Goal: Task Accomplishment & Management: Manage account settings

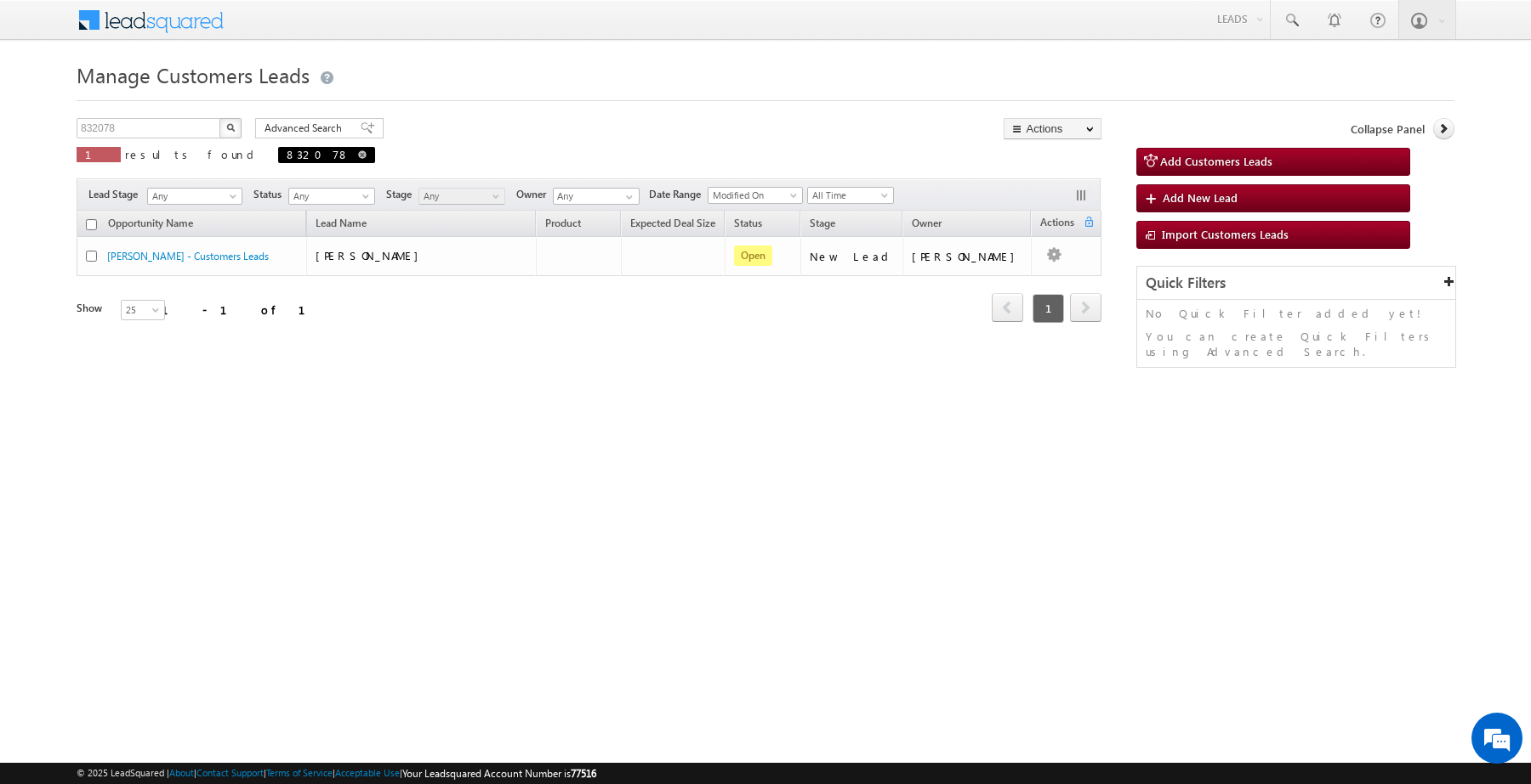
click at [358, 155] on span at bounding box center [361, 155] width 9 height 9
type input "Search Customers Leads"
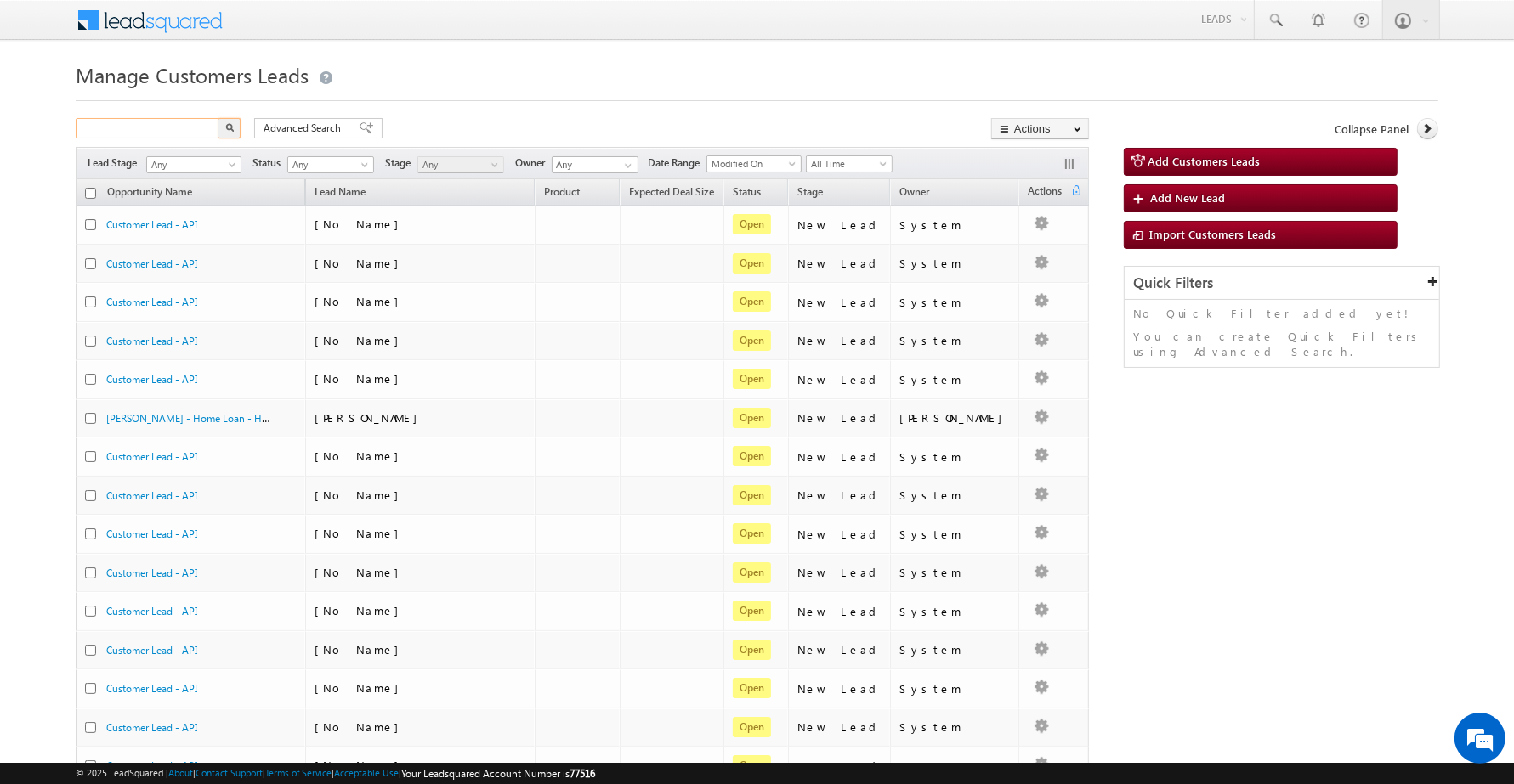
click at [155, 134] on input "text" at bounding box center [148, 129] width 145 height 21
paste input "832085"
type input "832085"
click at [218, 119] on button "button" at bounding box center [228, 129] width 22 height 21
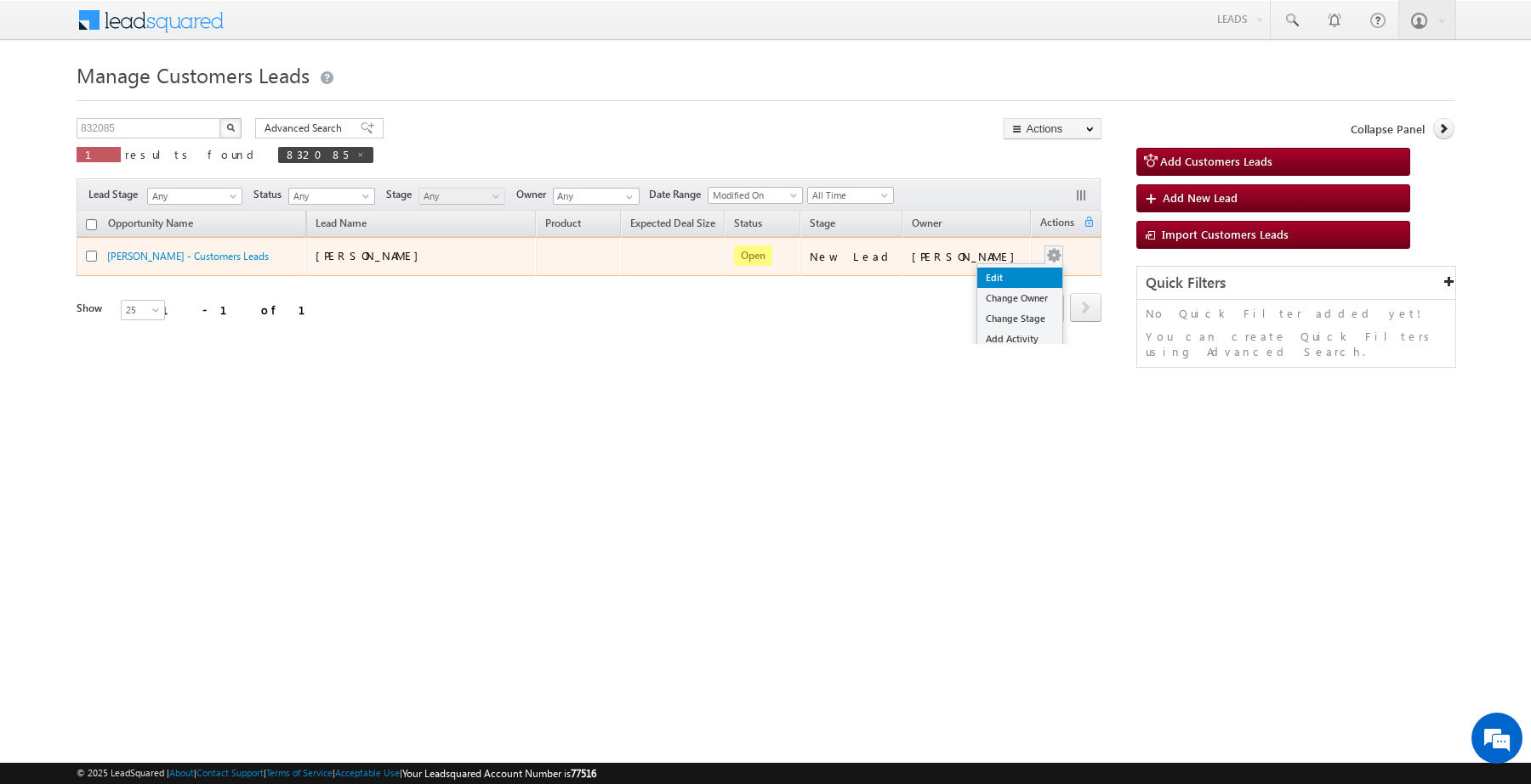
click at [1013, 279] on link "Edit" at bounding box center [1020, 278] width 85 height 21
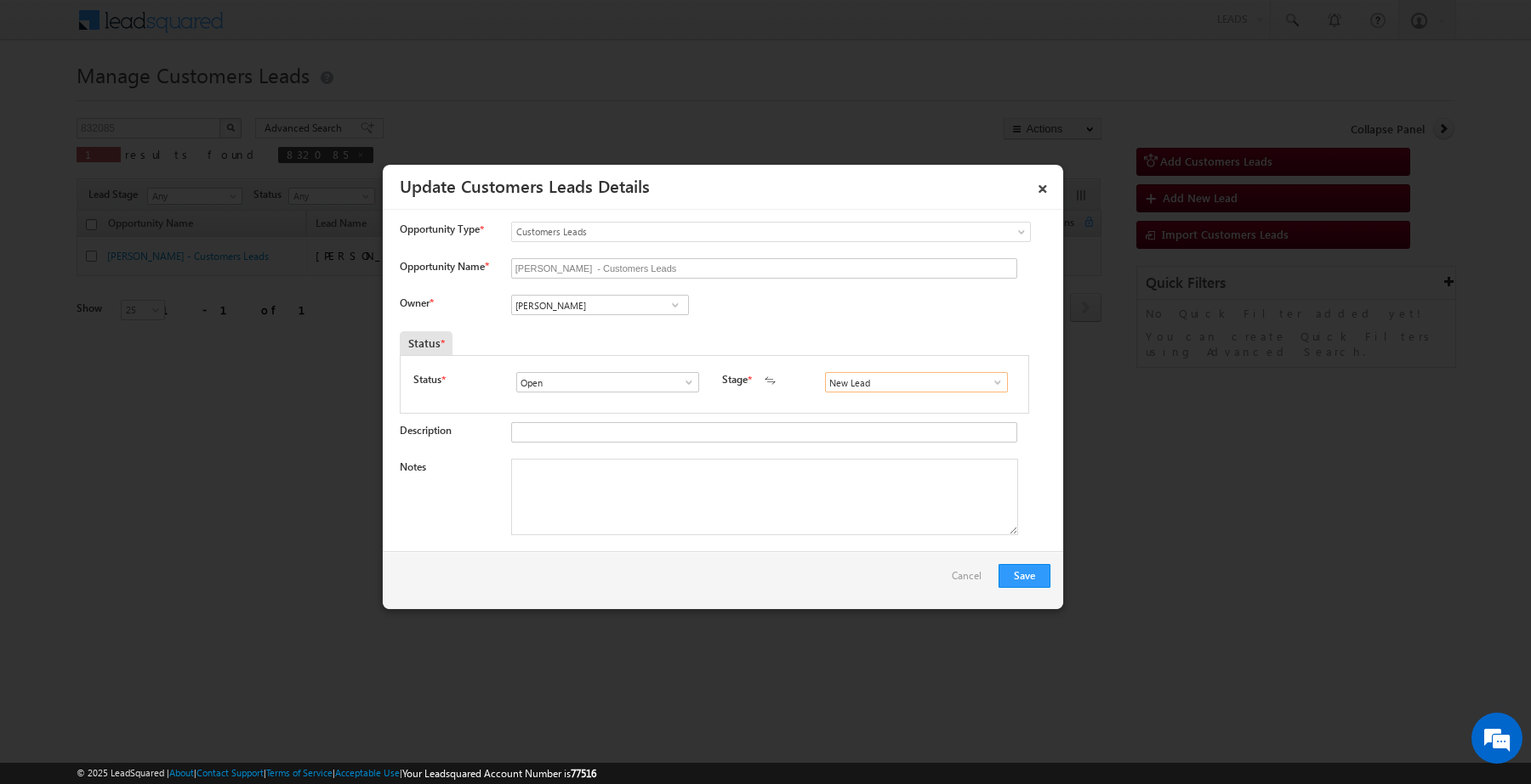
click at [864, 387] on input "New Lead" at bounding box center [916, 383] width 183 height 21
click at [858, 407] on link "Sales Marked" at bounding box center [916, 402] width 182 height 20
type input "Sales Marked"
click at [793, 521] on textarea "Notes" at bounding box center [765, 497] width 507 height 77
paste textarea "832085"
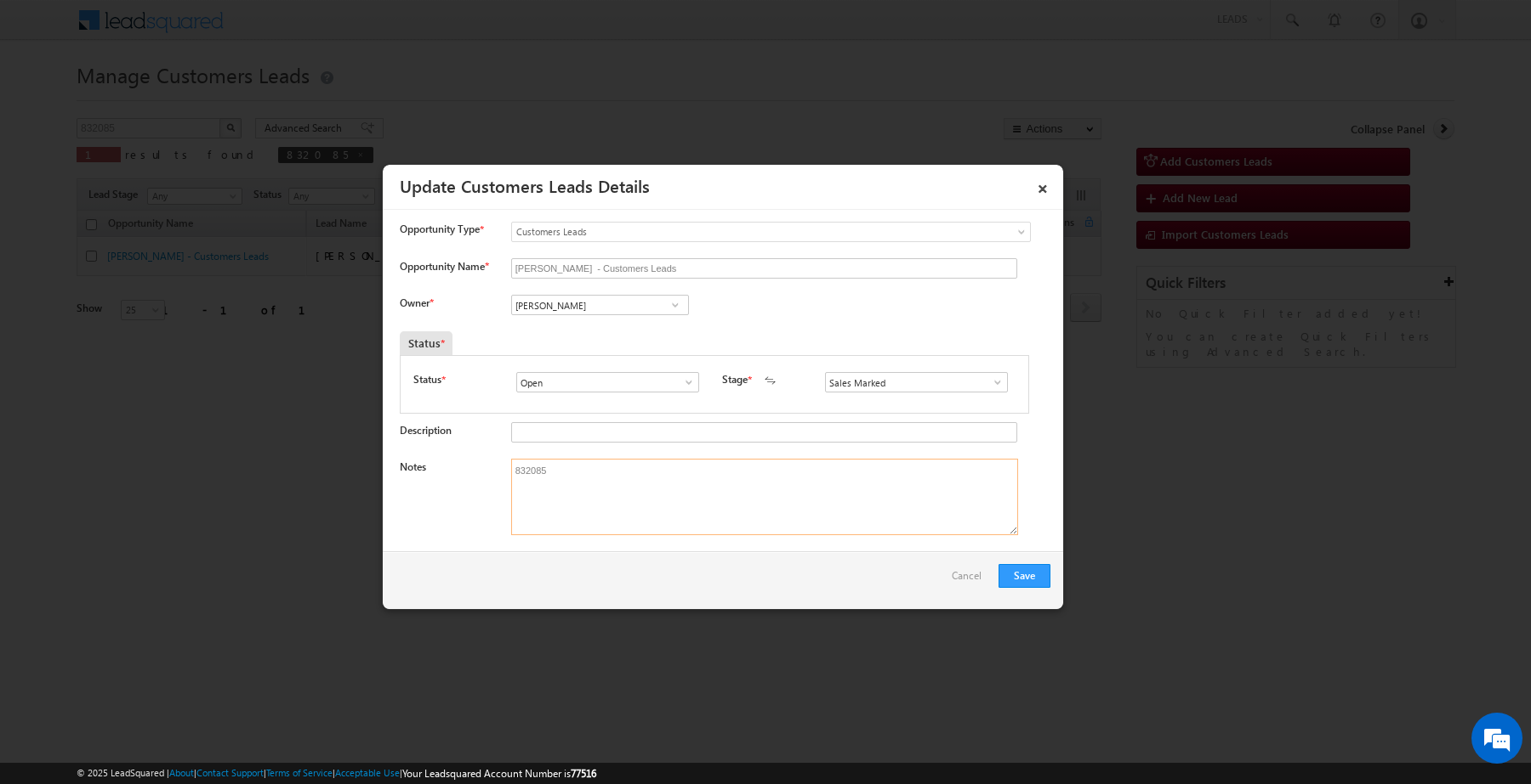
type textarea "832085"
click at [669, 308] on span at bounding box center [675, 305] width 17 height 13
paste input "[PERSON_NAME] [PERSON_NAME]"
click at [596, 336] on span "[EMAIL_ADDRESS][PERSON_NAME][DOMAIN_NAME]" at bounding box center [594, 338] width 153 height 12
type input "[PERSON_NAME] [PERSON_NAME]"
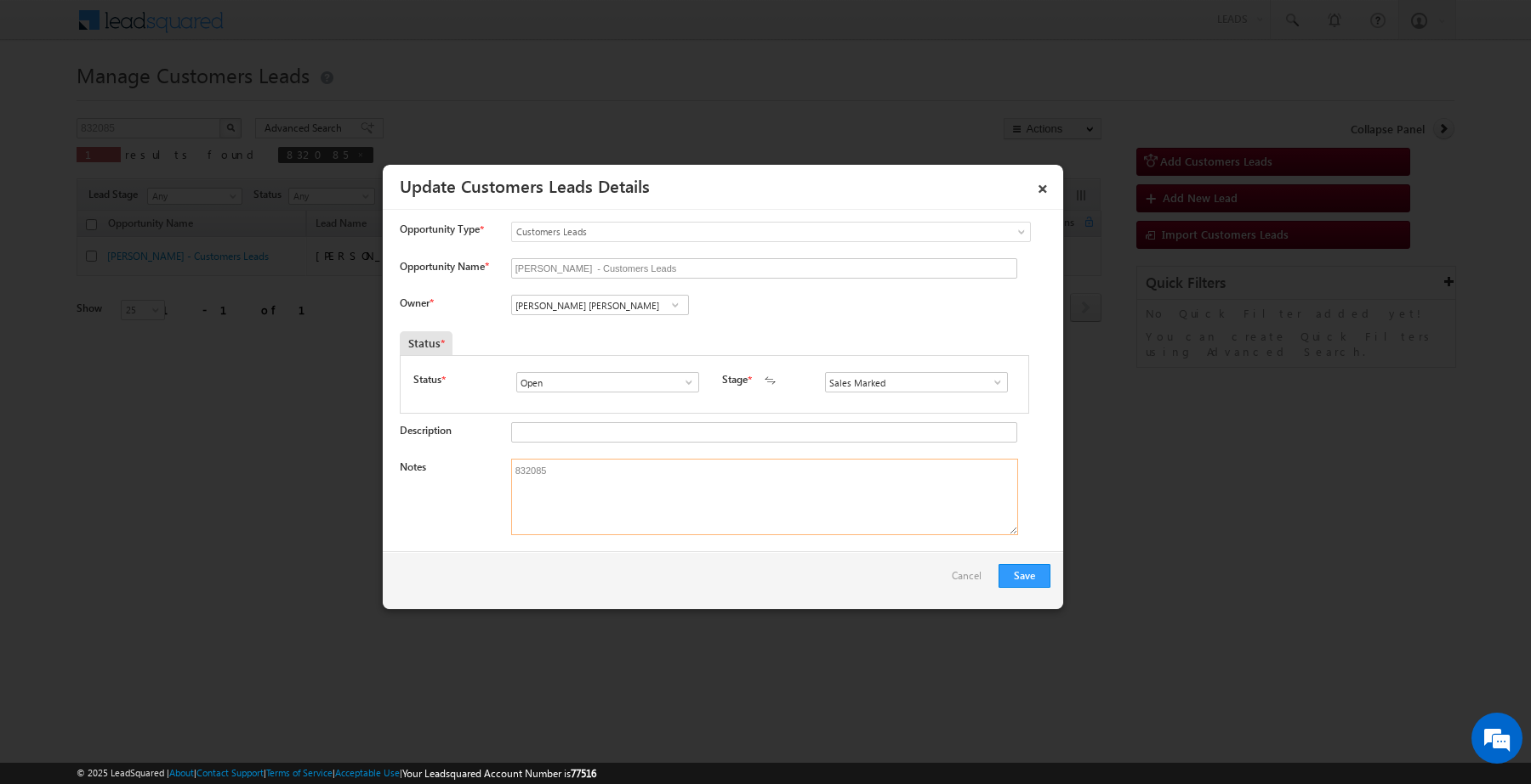
click at [753, 513] on textarea "832085" at bounding box center [765, 497] width 507 height 77
type textarea "Customer interested he required 3.80 lakh"
click at [1023, 571] on button "Save" at bounding box center [1024, 575] width 52 height 24
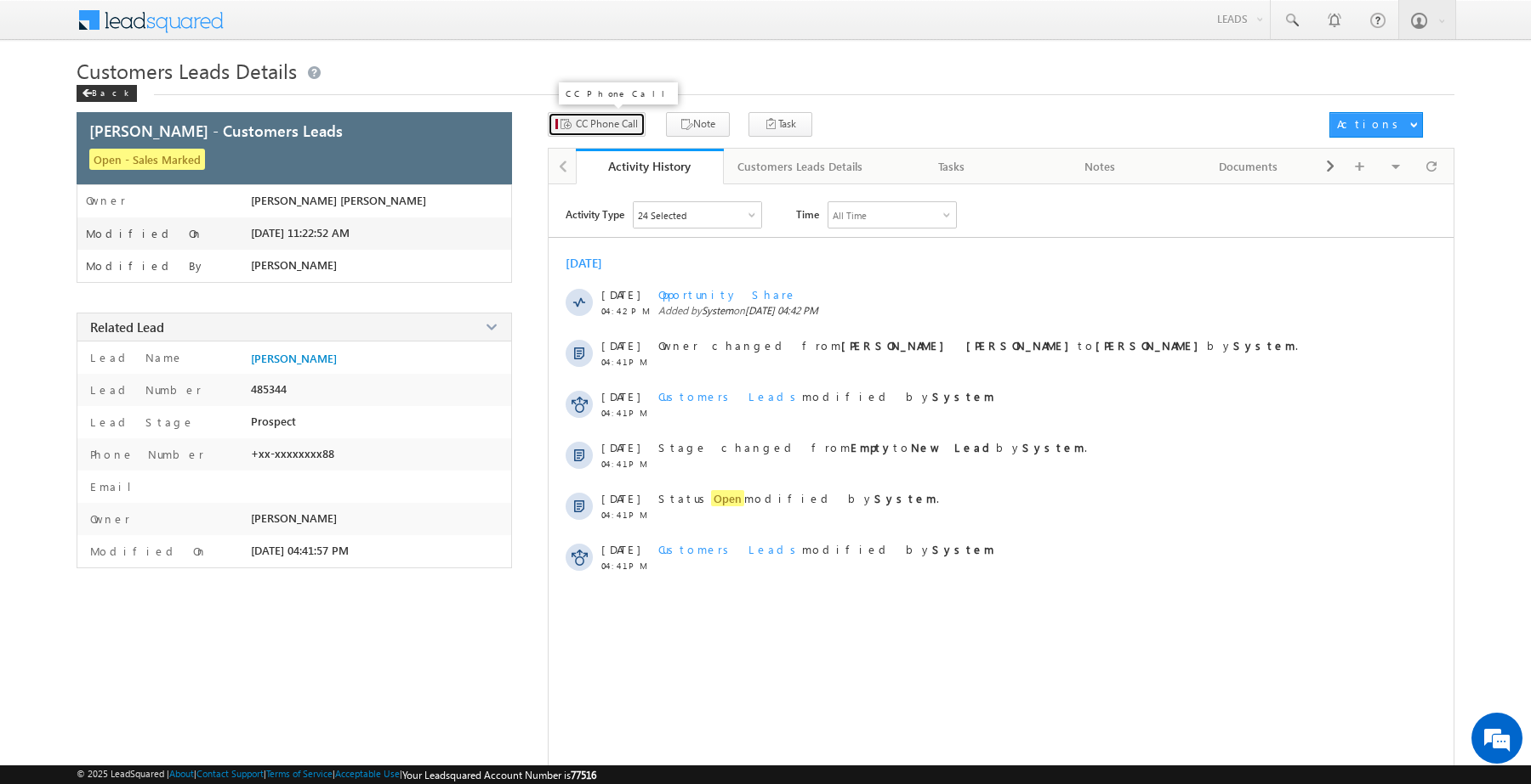
click at [634, 119] on button "CC Phone Call" at bounding box center [596, 124] width 98 height 25
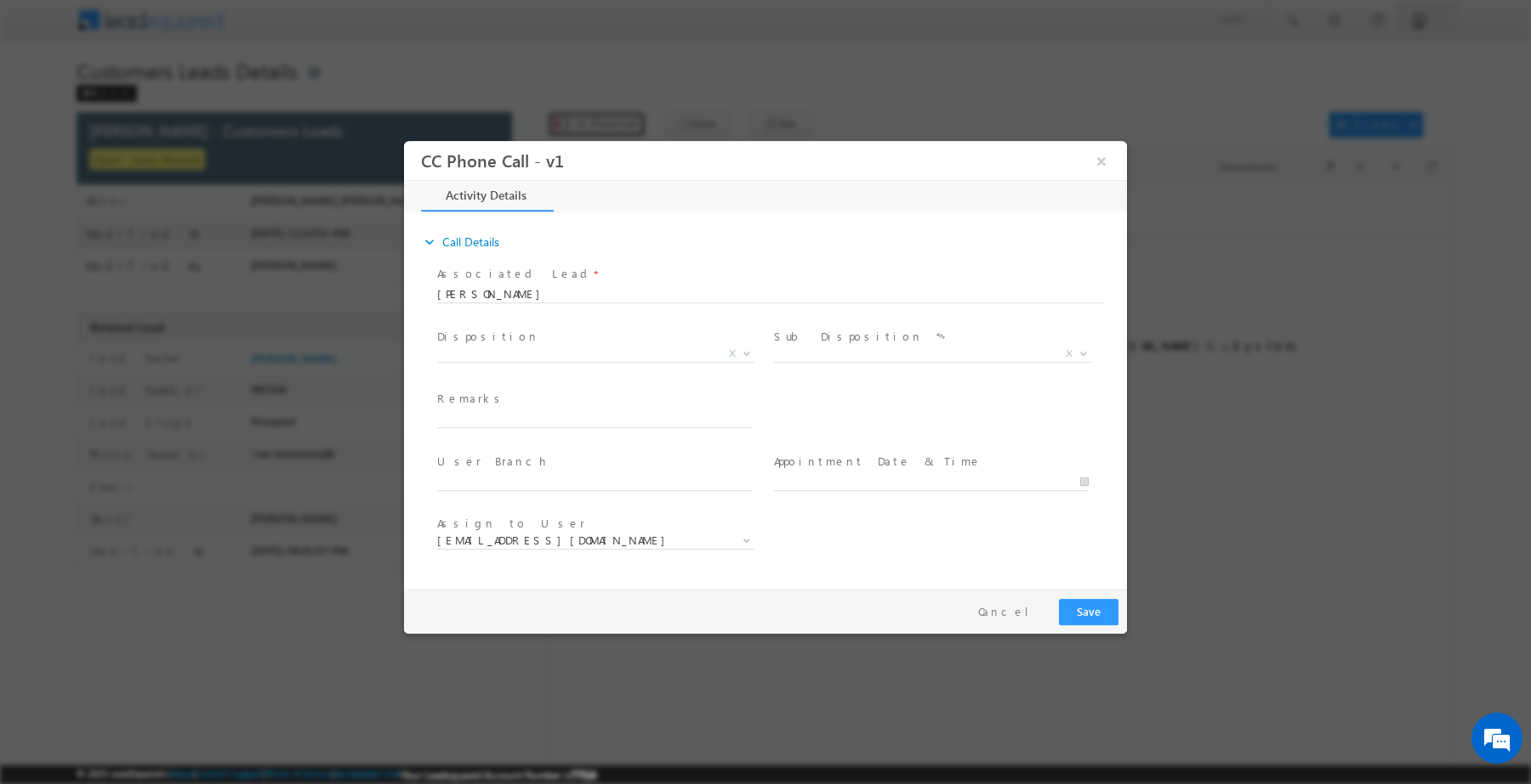
select select "[EMAIL_ADDRESS][DOMAIN_NAME]"
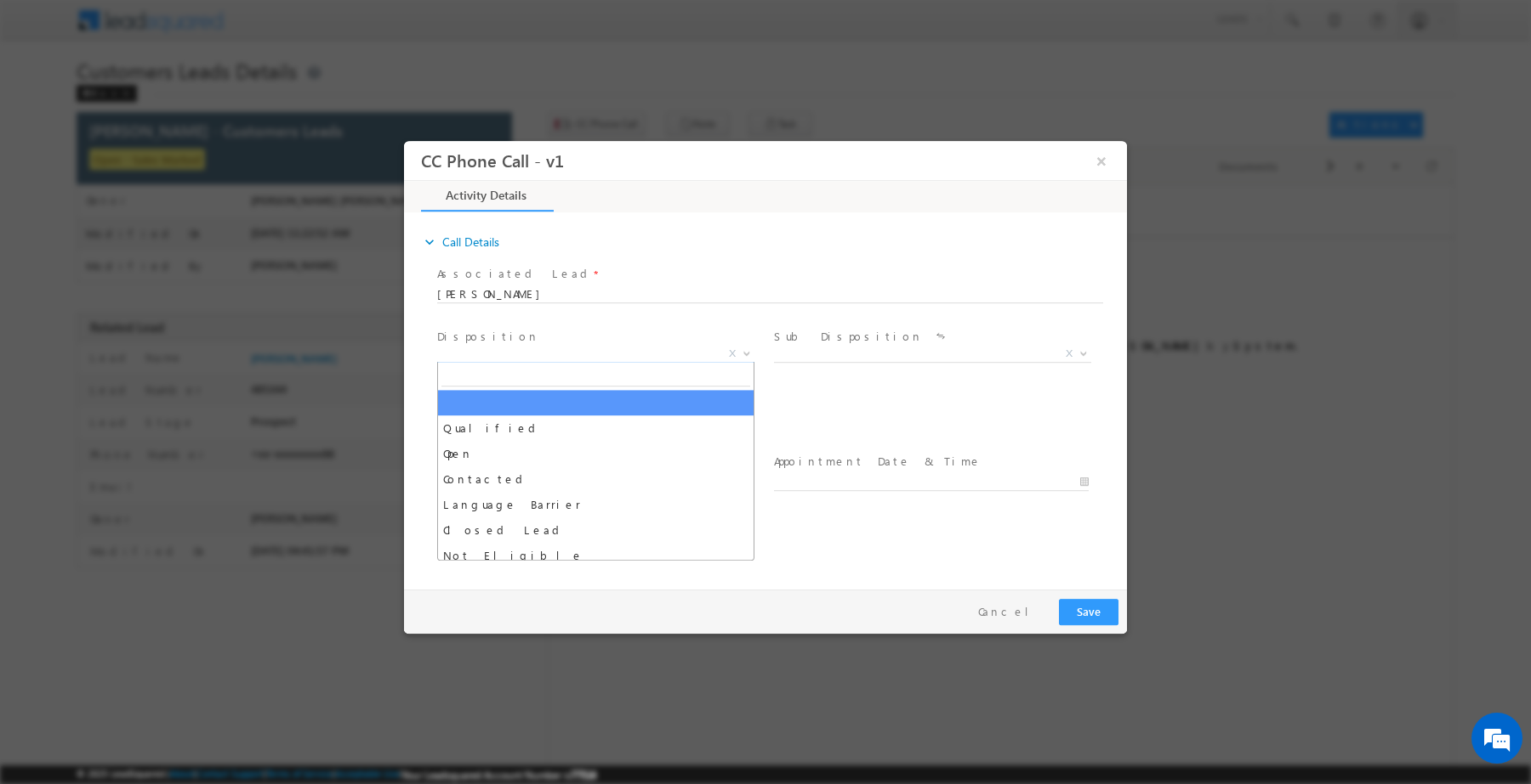
click at [598, 345] on span "X" at bounding box center [596, 354] width 317 height 17
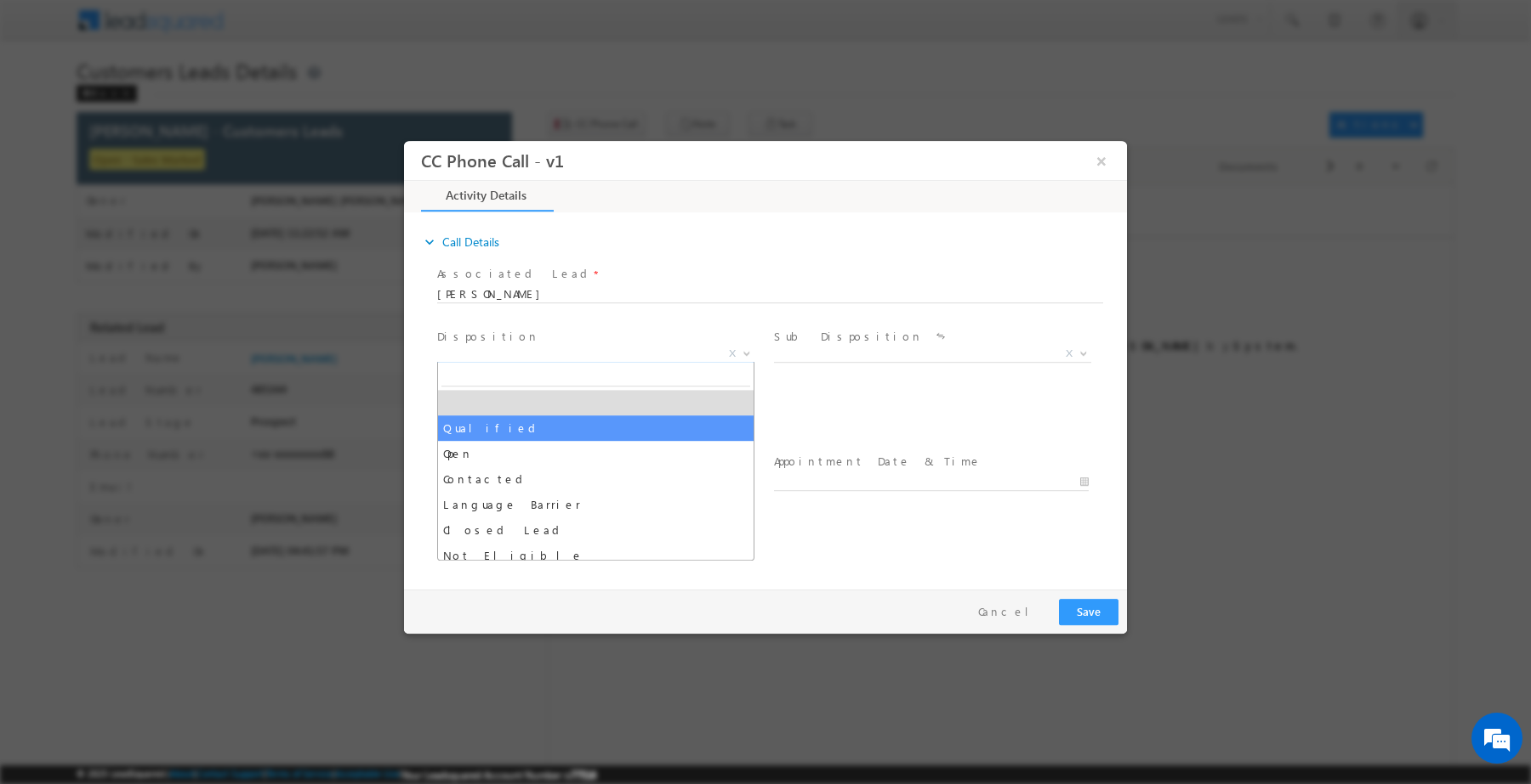
drag, startPoint x: 565, startPoint y: 417, endPoint x: 768, endPoint y: 374, distance: 207.5
select select "Qualified"
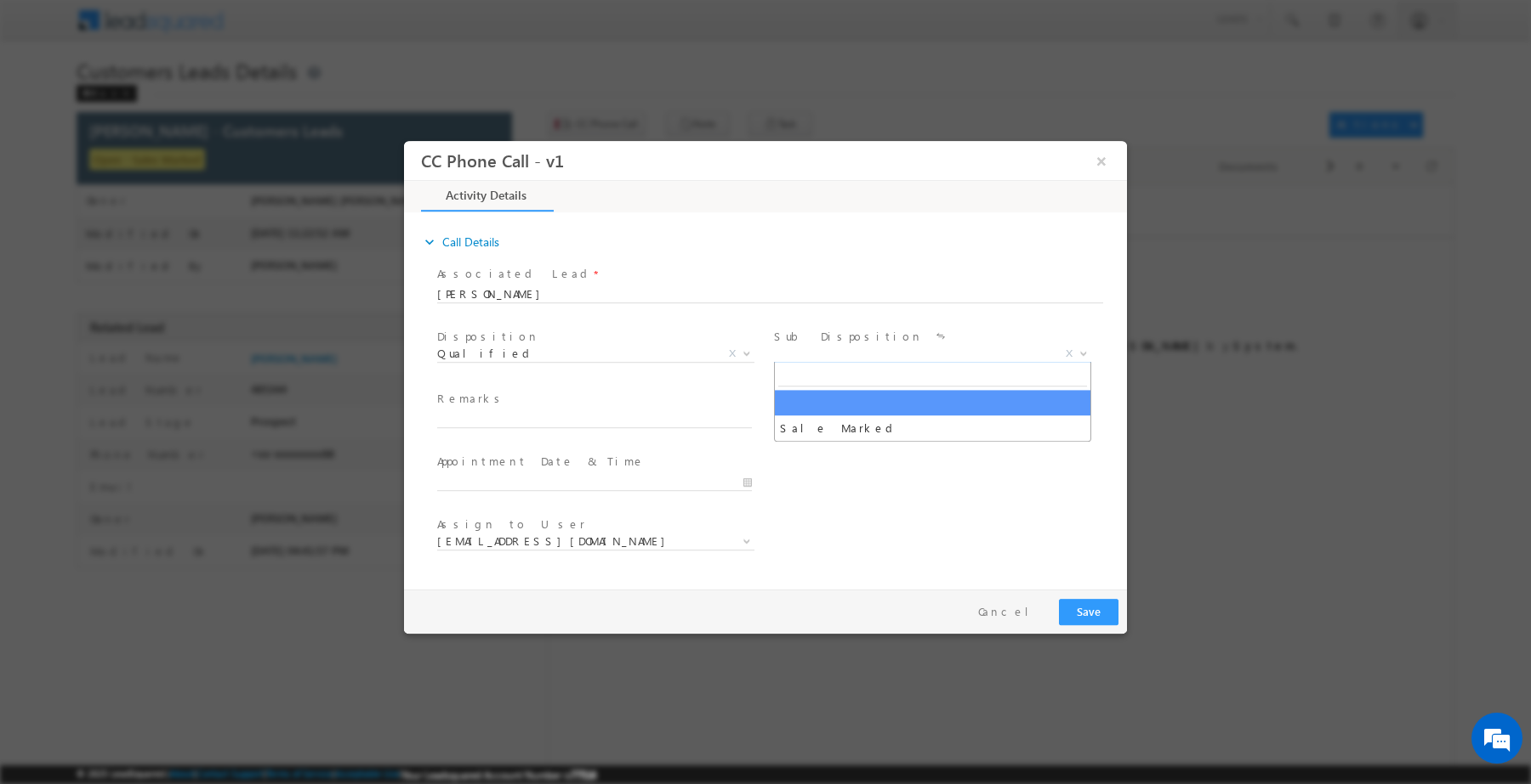
click at [835, 356] on span "X" at bounding box center [932, 354] width 317 height 17
type input "sa"
select select "Sale Marked"
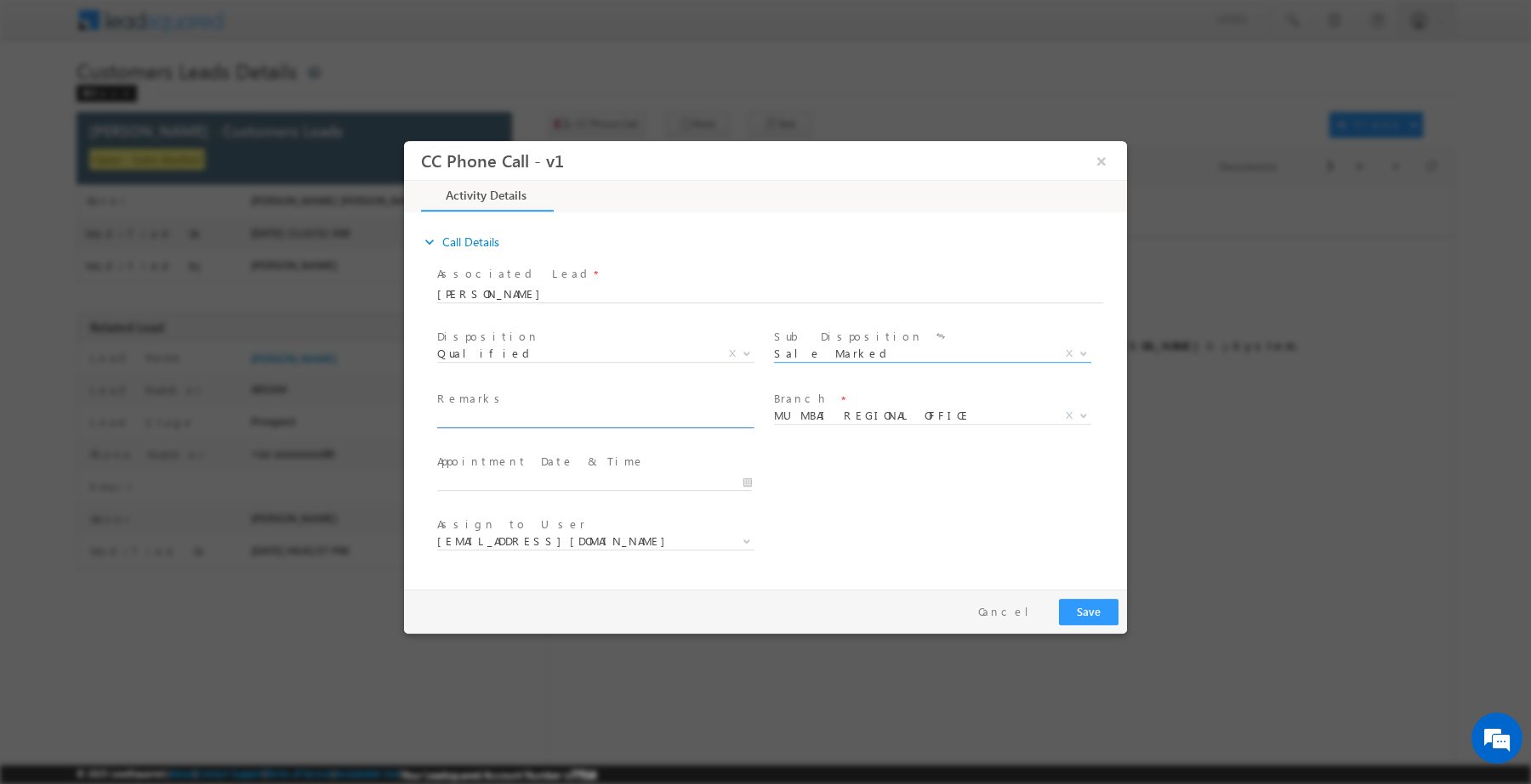
paste input "Customer interested he required 3.80 lakh"
click at [634, 416] on input "Customer interested he required 3.80 lakh" at bounding box center [595, 419] width 315 height 17
type input "Customer interested he required 3.80 lakh"
click at [859, 419] on span "MUMBAI REGIONAL OFFICE" at bounding box center [912, 414] width 276 height 15
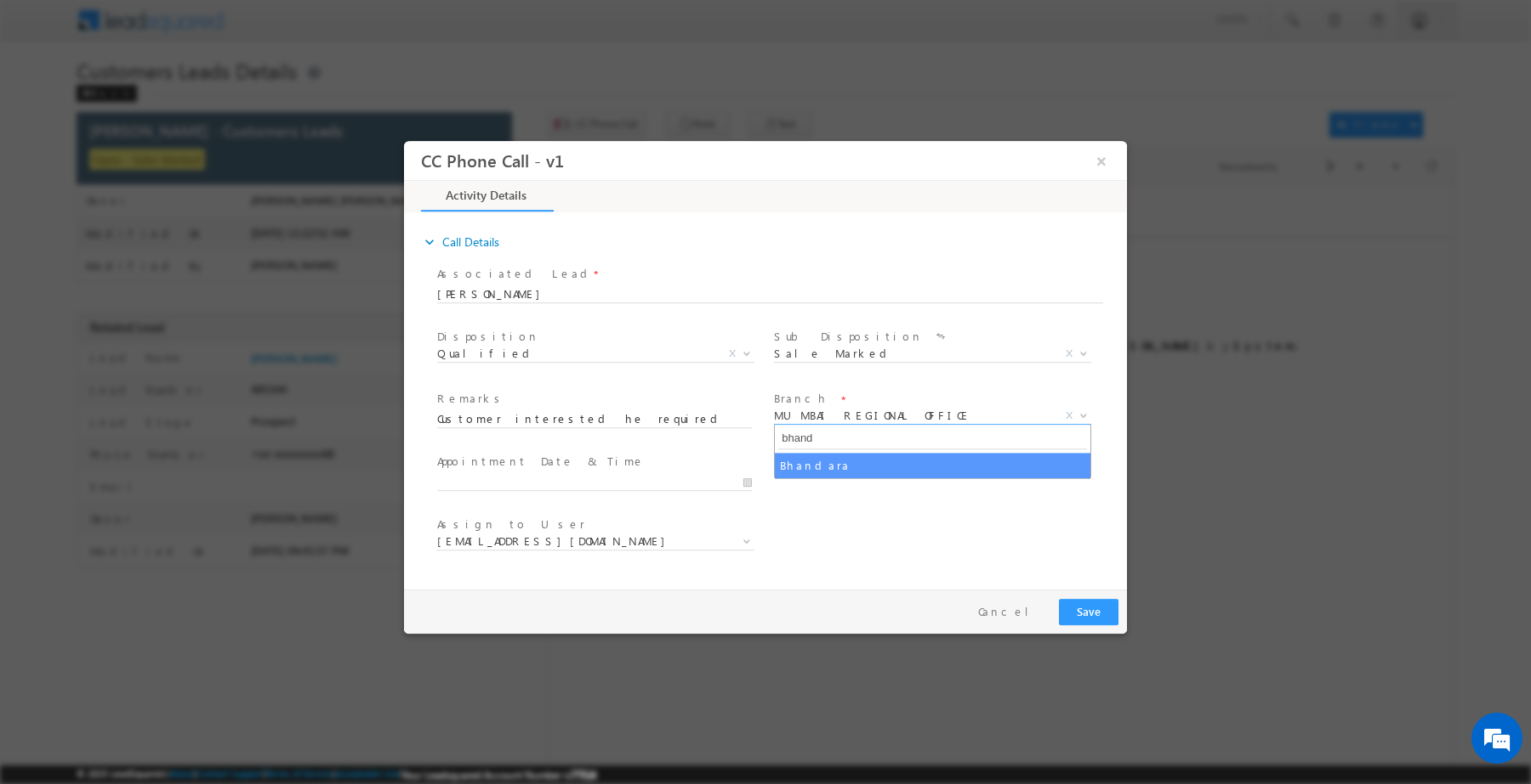
type input "bhand"
select select "Bhandara"
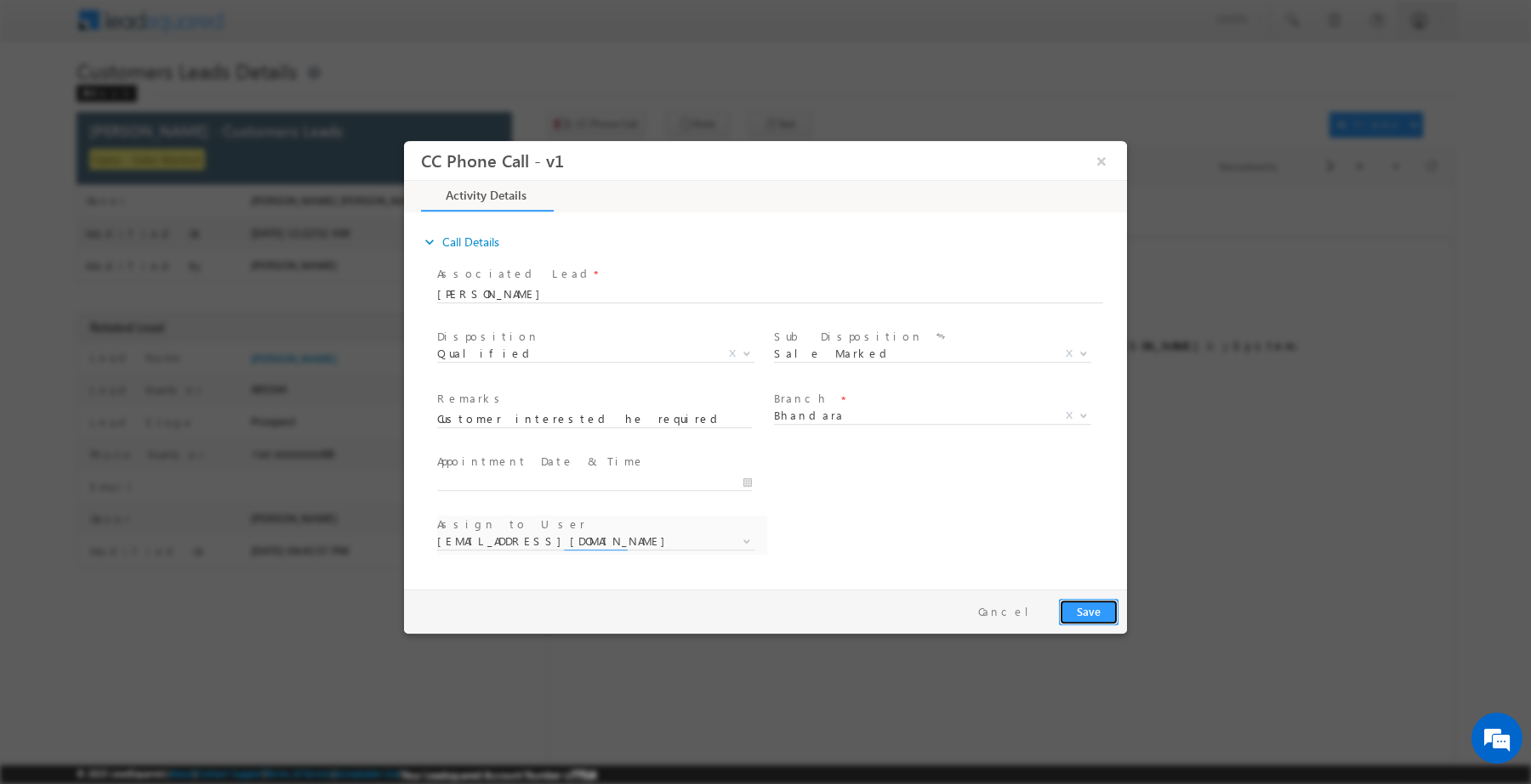
click at [1072, 607] on button "Save" at bounding box center [1088, 611] width 60 height 27
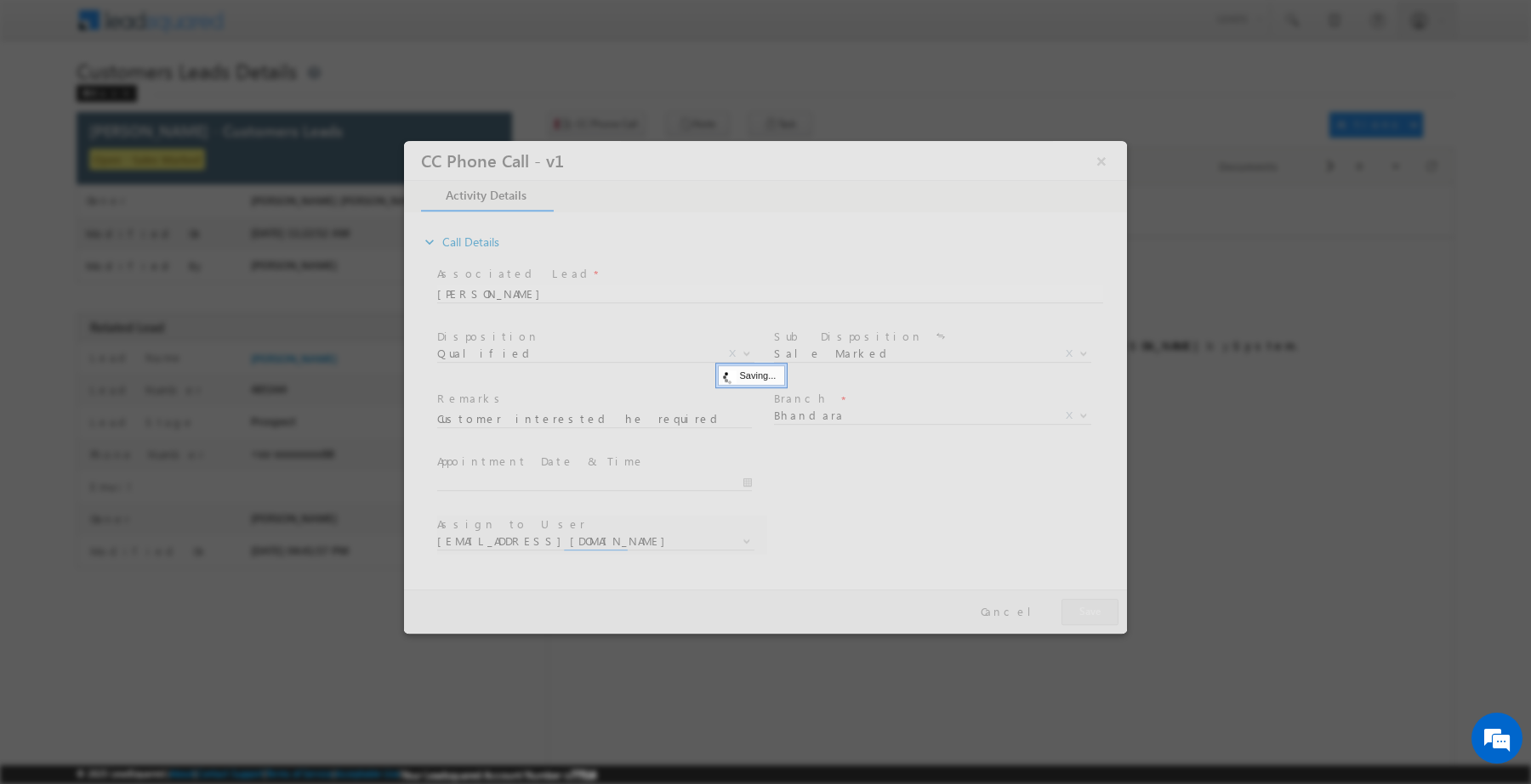
select select "kamlesh.dhakate@sgrlimited.in"
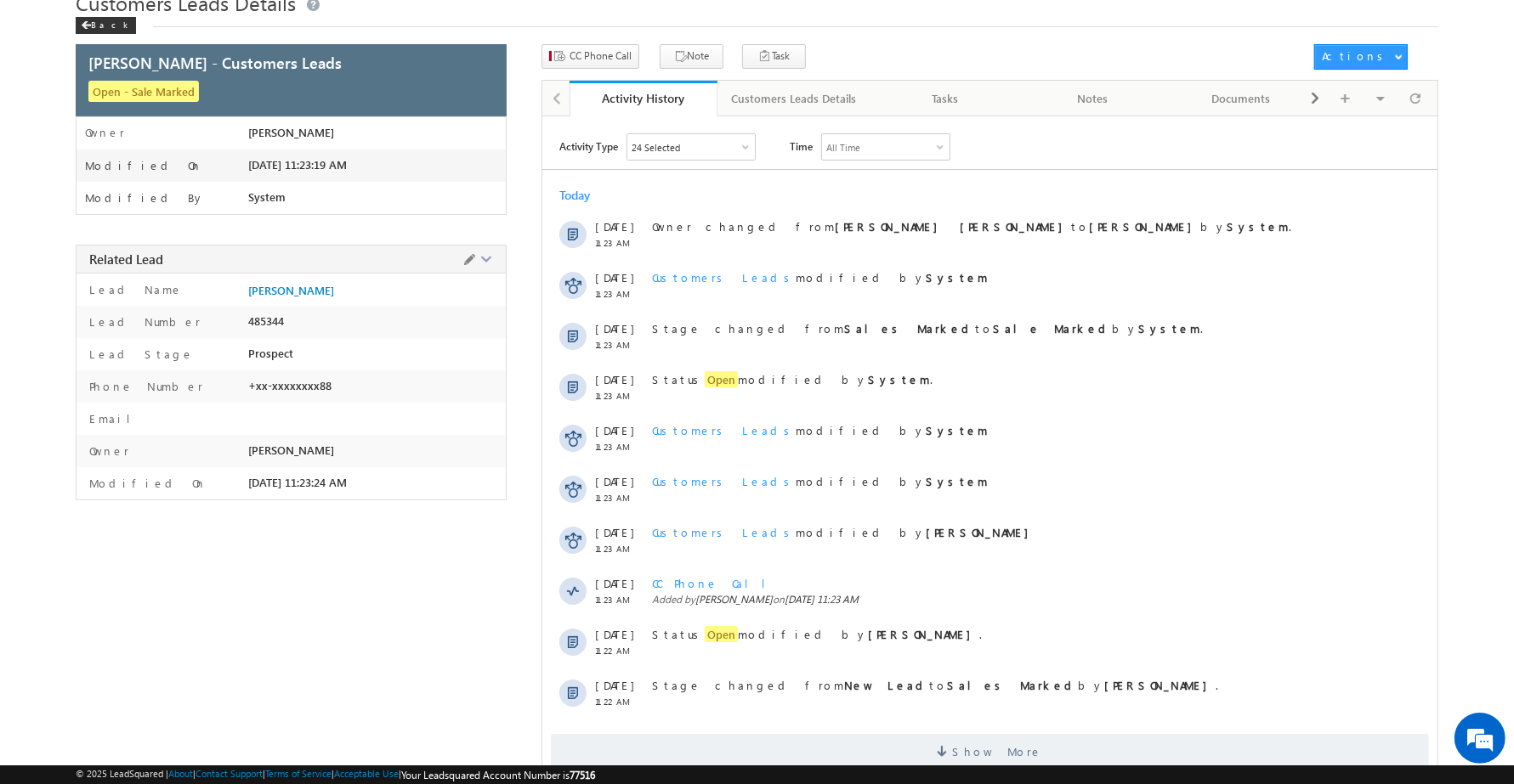
scroll to position [103, 0]
